Goal: Obtain resource: Download file/media

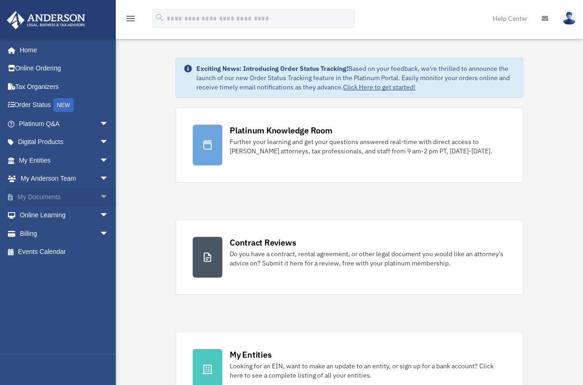
click at [99, 195] on span "arrow_drop_down" at bounding box center [108, 196] width 19 height 19
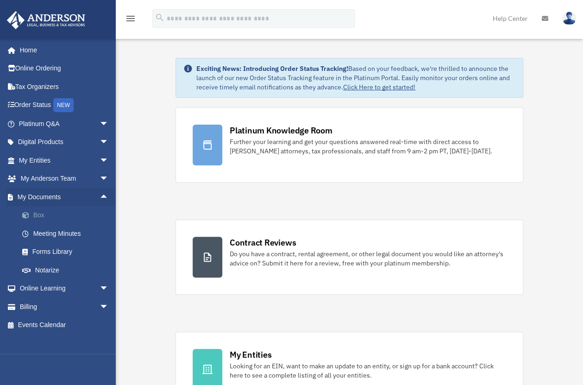
click at [49, 213] on link "Box" at bounding box center [68, 215] width 110 height 19
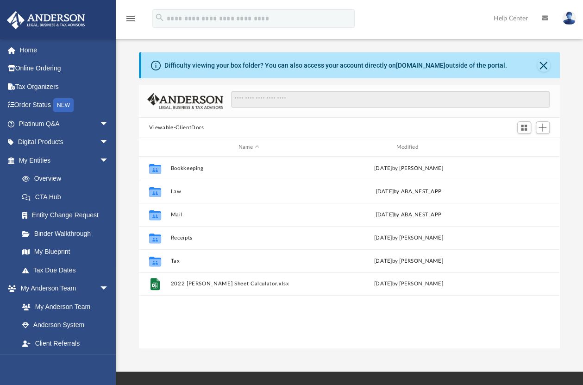
scroll to position [203, 413]
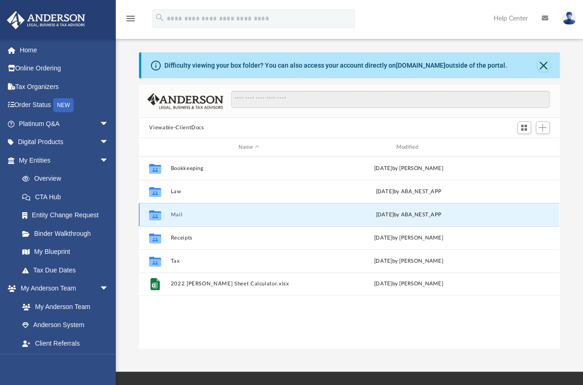
click at [176, 212] on button "Mail" at bounding box center [249, 214] width 156 height 6
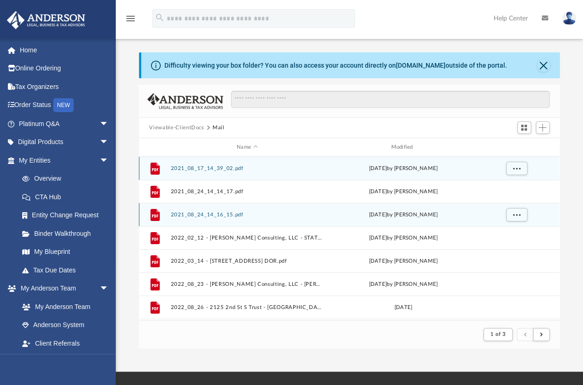
scroll to position [7, 7]
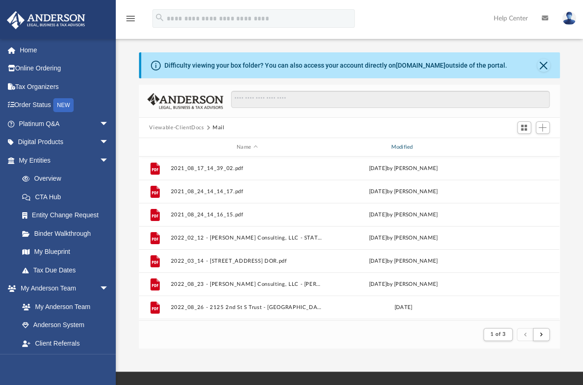
click at [407, 145] on div "Modified" at bounding box center [403, 147] width 153 height 8
click at [406, 144] on div "Modified" at bounding box center [403, 147] width 153 height 8
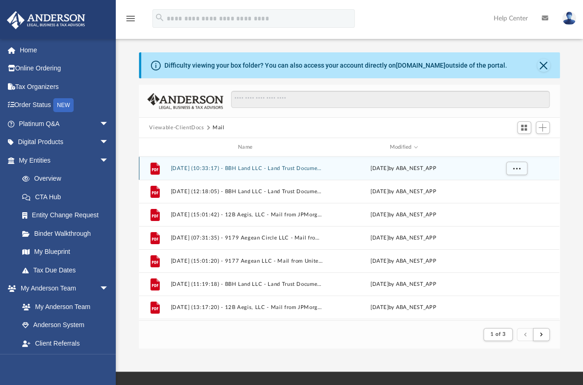
click at [305, 166] on button "[DATE] (10:33:17) - BBH Land LLC - Land Trust Documents from [PERSON_NAME].pdf" at bounding box center [247, 168] width 152 height 6
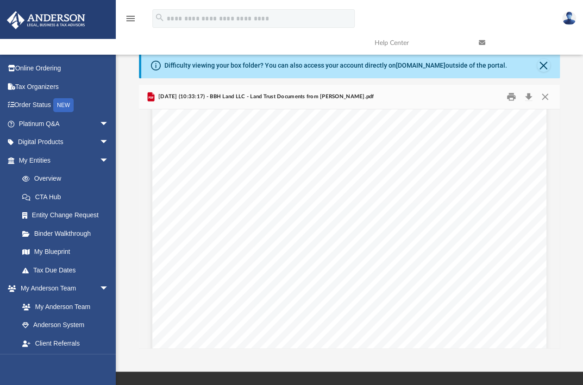
scroll to position [3446, 0]
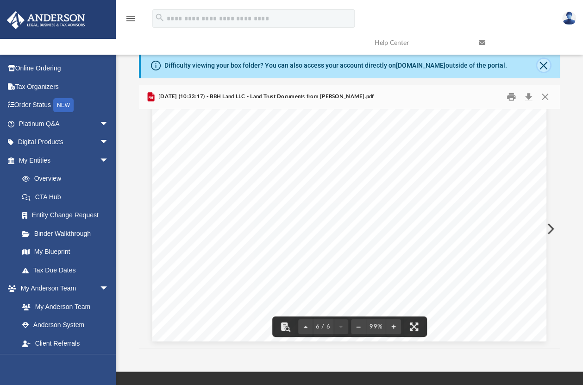
click at [542, 65] on button "Close" at bounding box center [543, 65] width 13 height 13
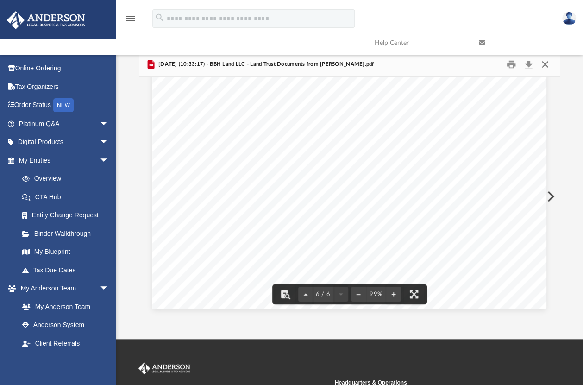
click at [542, 64] on button "Close" at bounding box center [544, 64] width 17 height 14
